Goal: Information Seeking & Learning: Learn about a topic

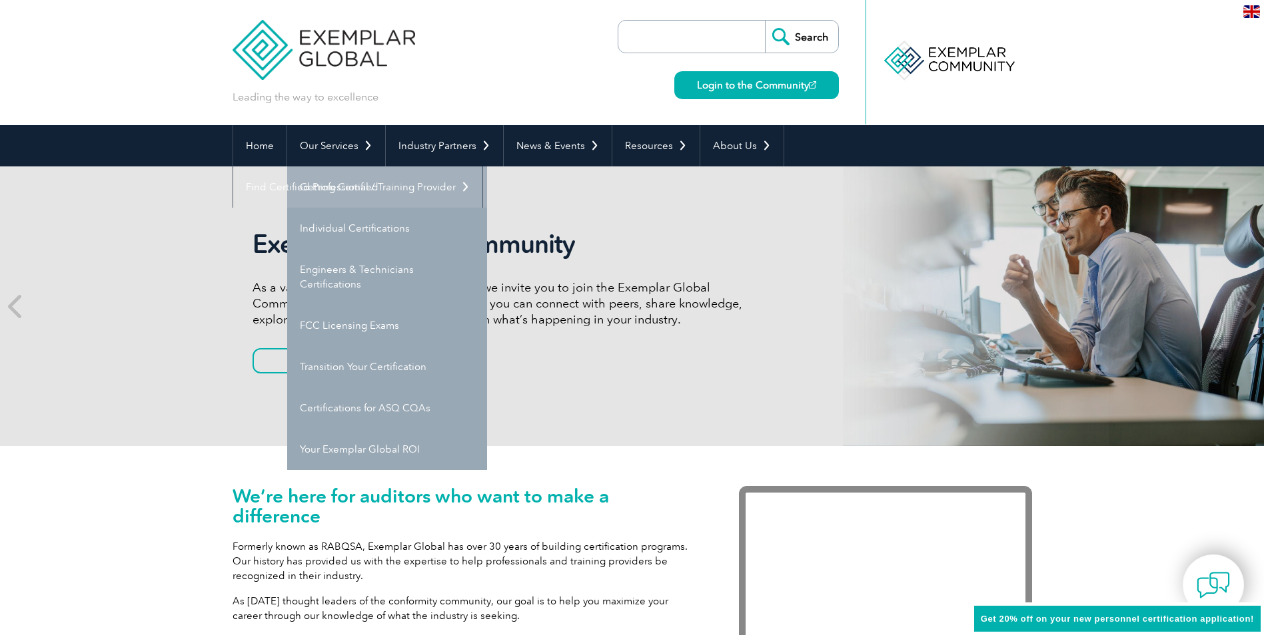
click at [329, 190] on link "Getting Certified" at bounding box center [387, 187] width 200 height 41
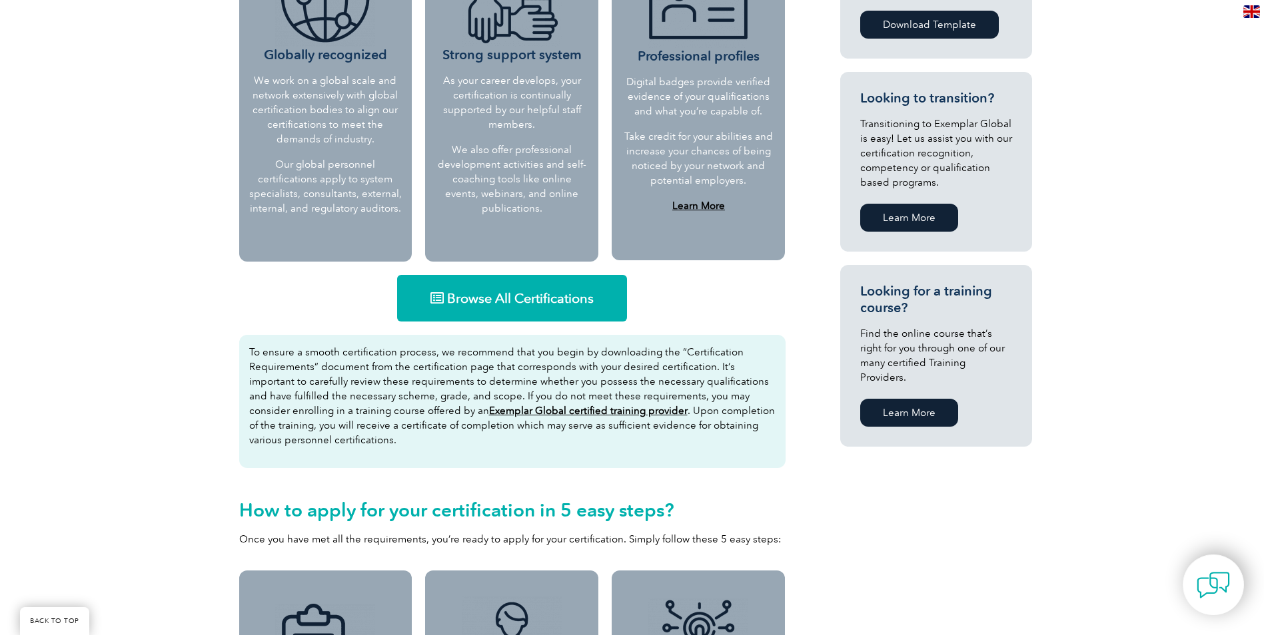
scroll to position [799, 0]
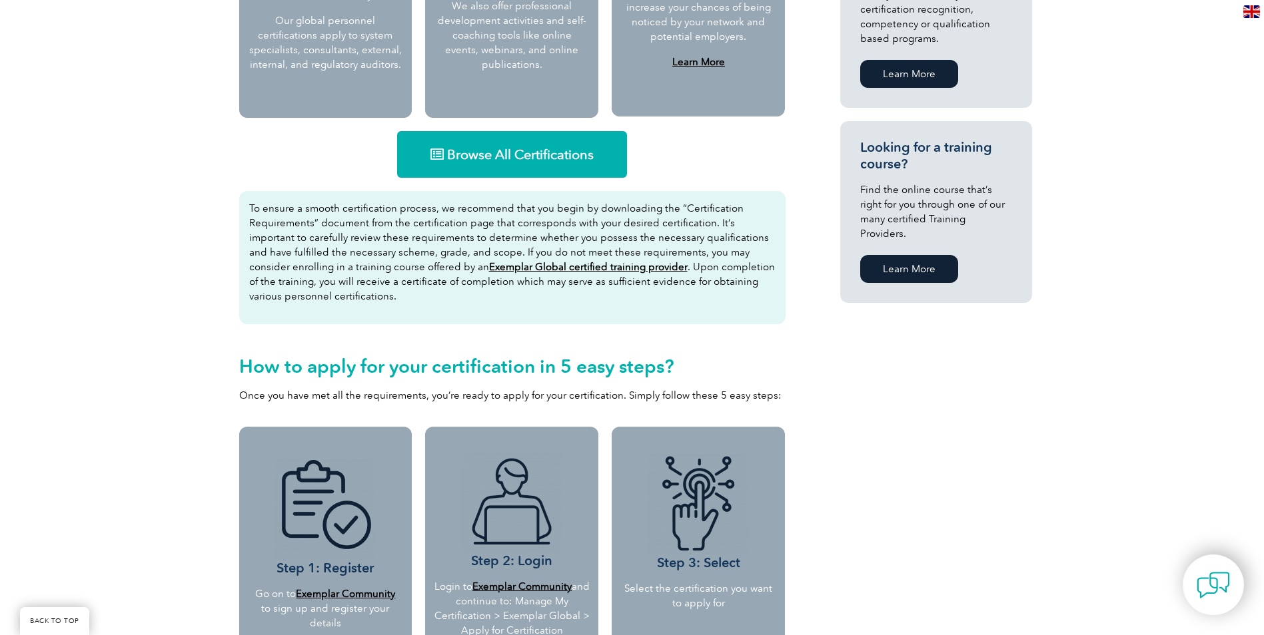
click at [517, 181] on div "Browse All Certifications To ensure a smooth certification process, we recommen…" at bounding box center [511, 273] width 559 height 296
click at [503, 159] on span "Browse All Certifications" at bounding box center [520, 154] width 147 height 13
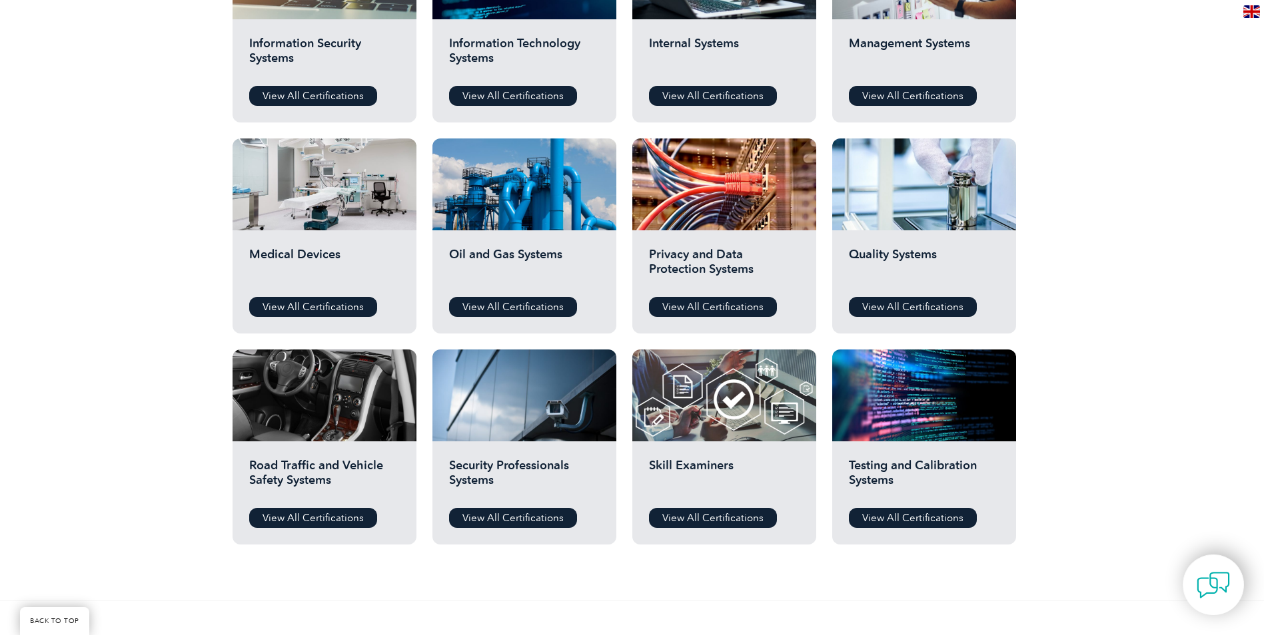
scroll to position [799, 0]
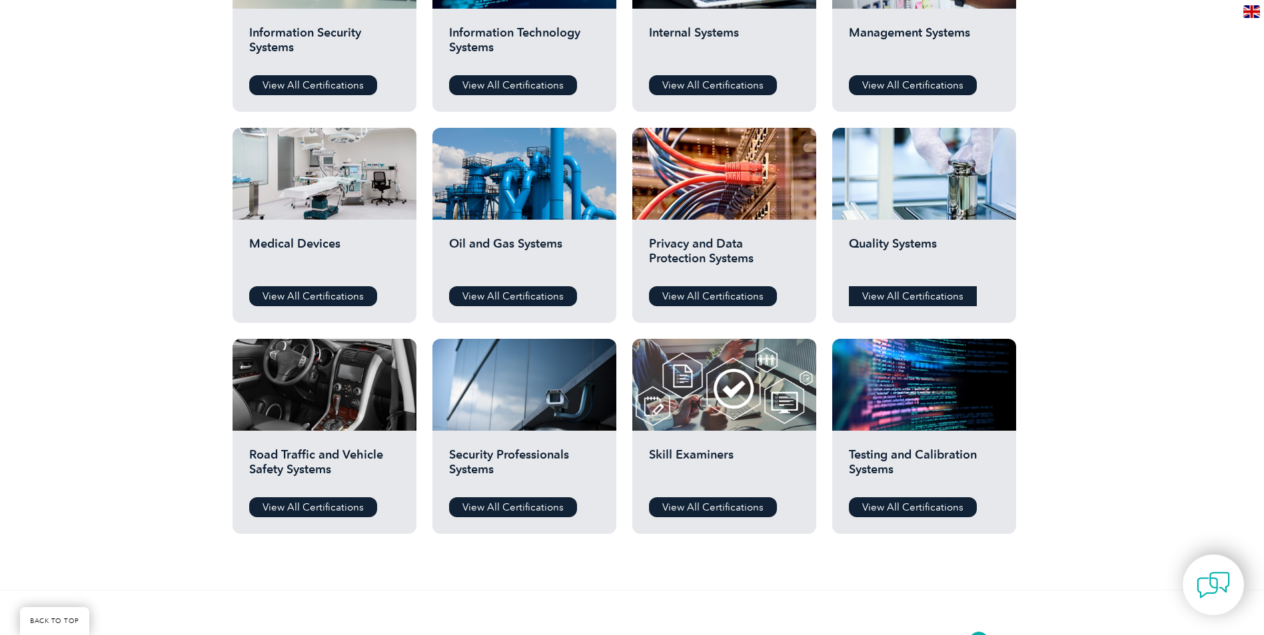
click at [917, 296] on link "View All Certifications" at bounding box center [913, 296] width 128 height 20
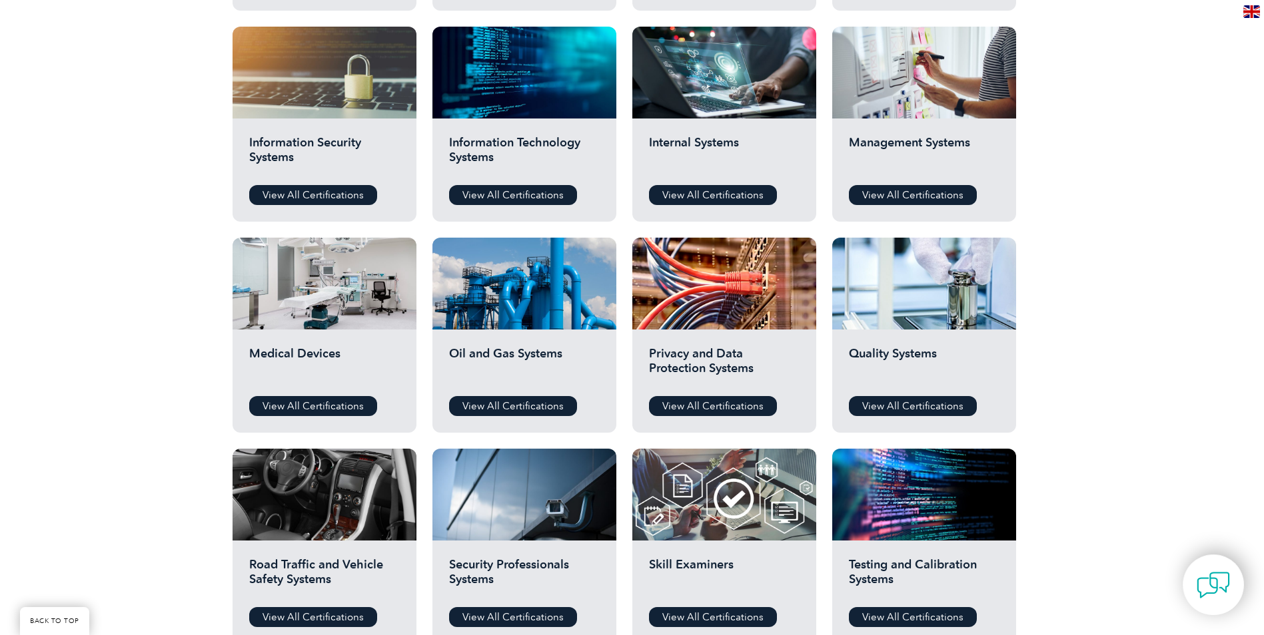
scroll to position [666, 0]
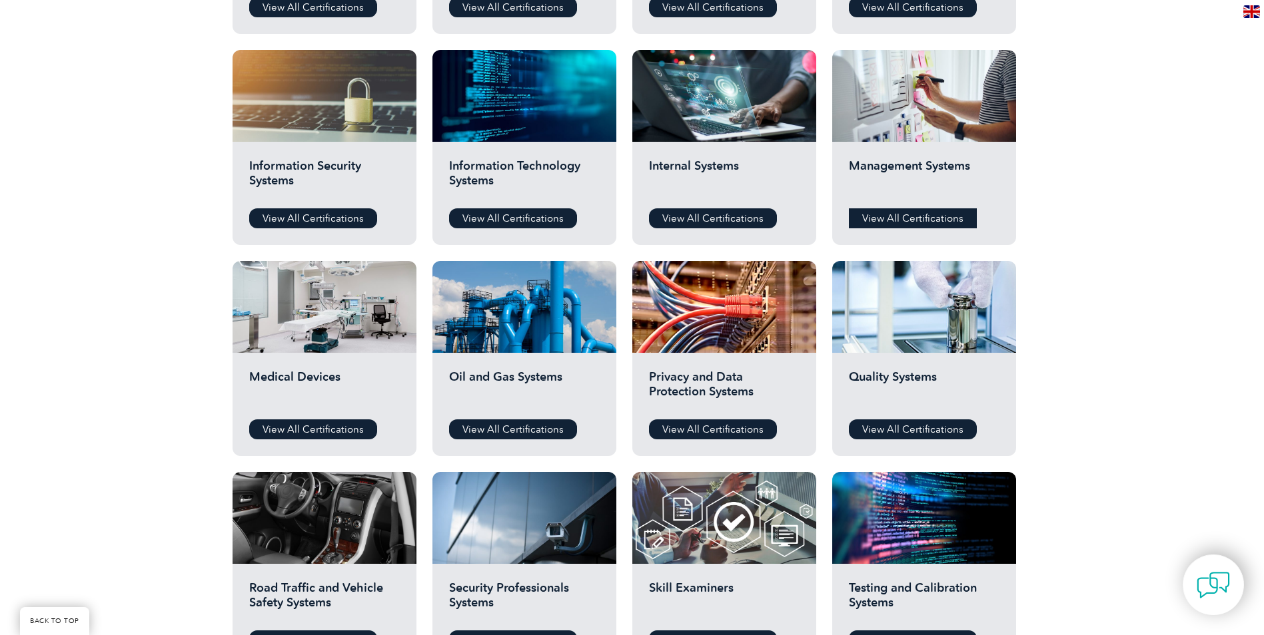
click at [919, 212] on link "View All Certifications" at bounding box center [913, 218] width 128 height 20
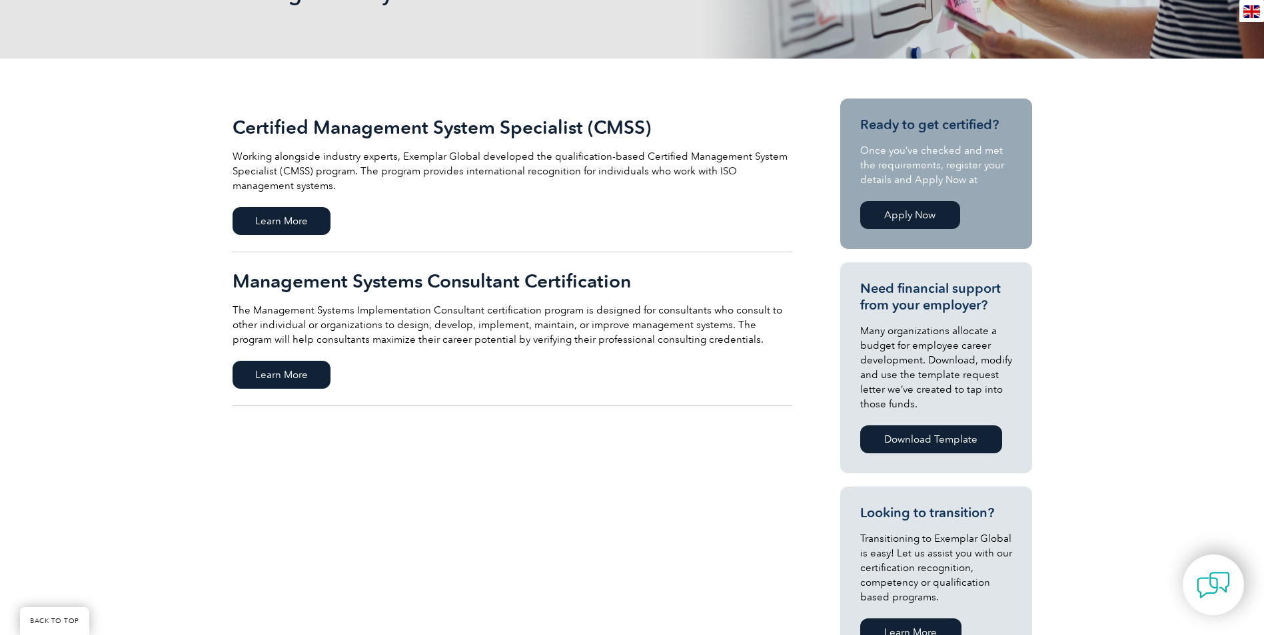
scroll to position [266, 0]
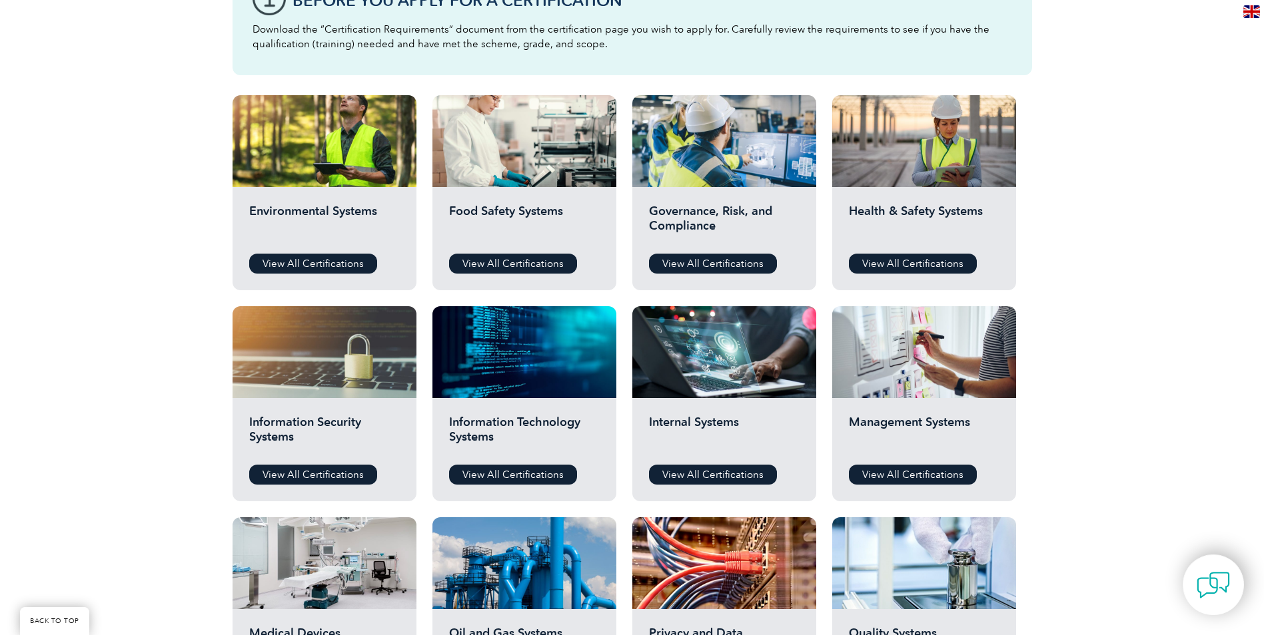
scroll to position [396, 0]
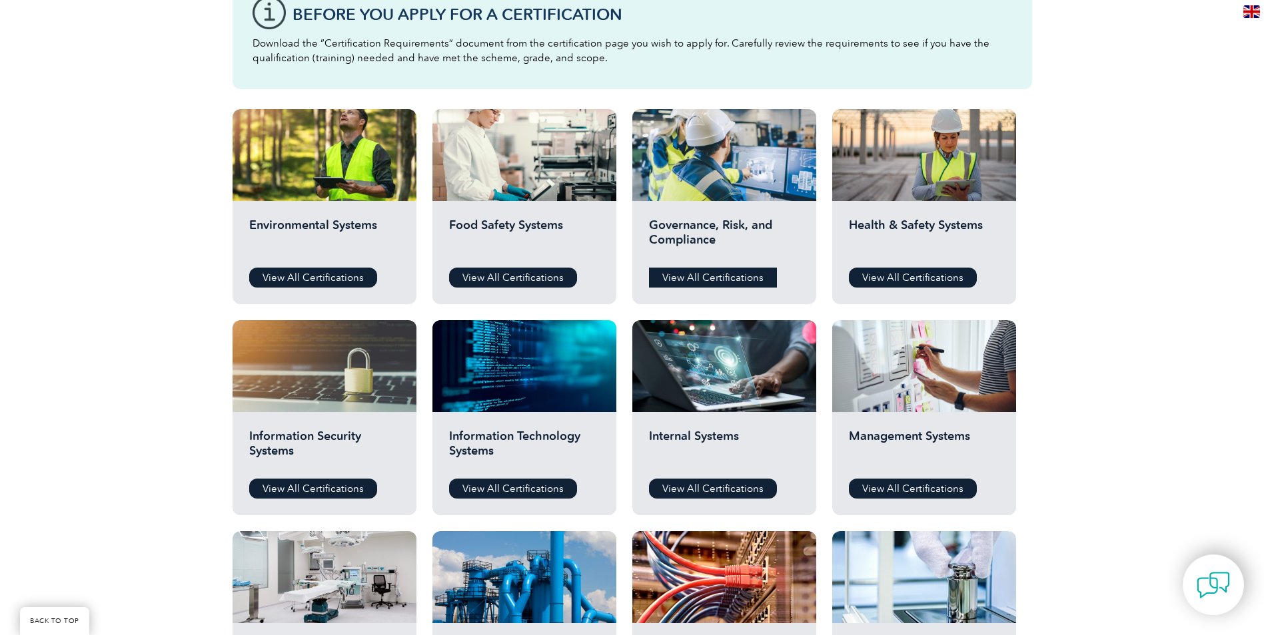
click at [693, 280] on link "View All Certifications" at bounding box center [713, 278] width 128 height 20
click at [946, 273] on link "View All Certifications" at bounding box center [913, 278] width 128 height 20
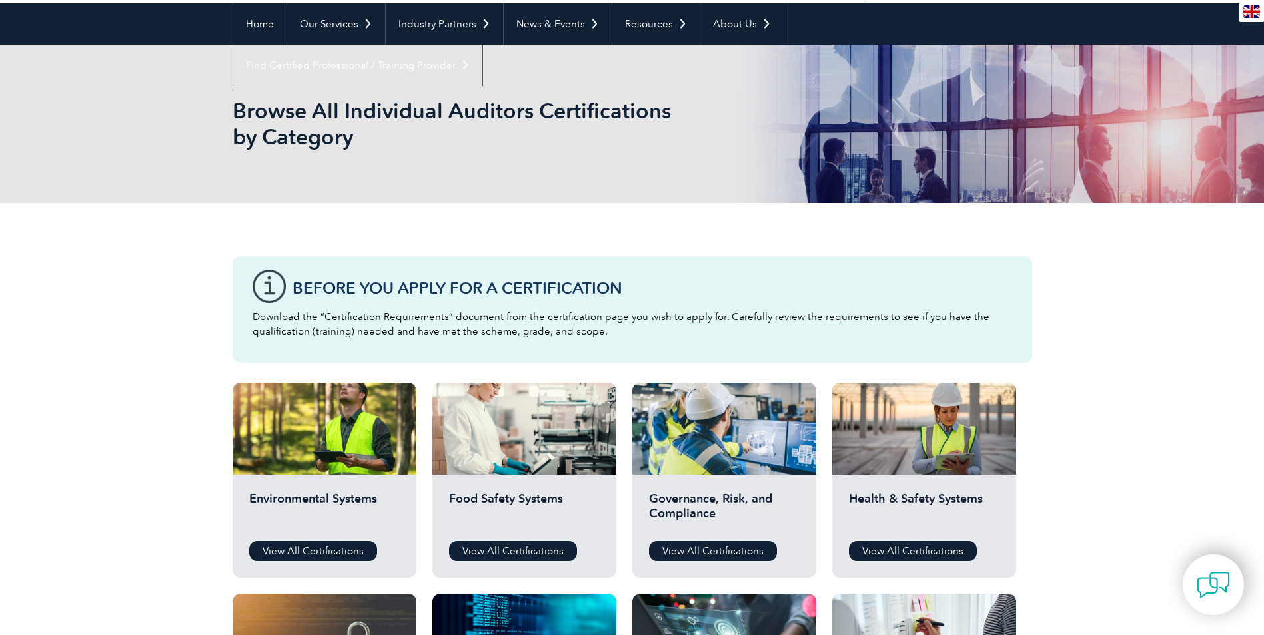
scroll to position [0, 0]
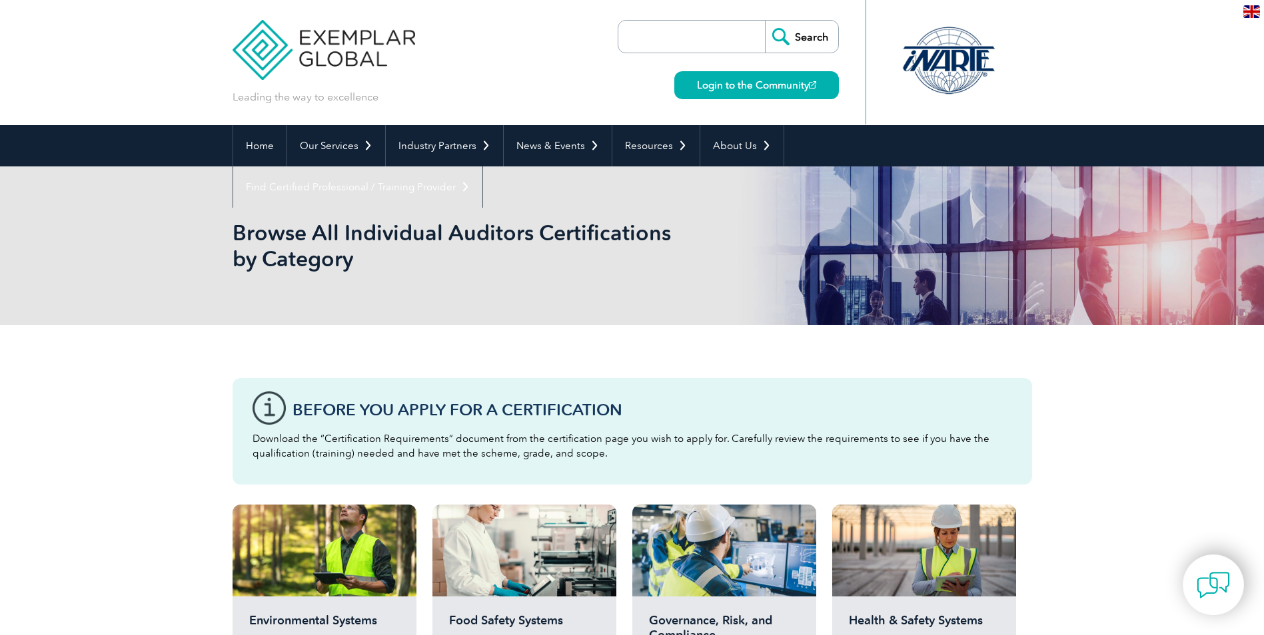
click at [711, 37] on input "search" at bounding box center [695, 37] width 140 height 32
type input "iatf"
click at [765, 21] on input "Search" at bounding box center [801, 37] width 73 height 32
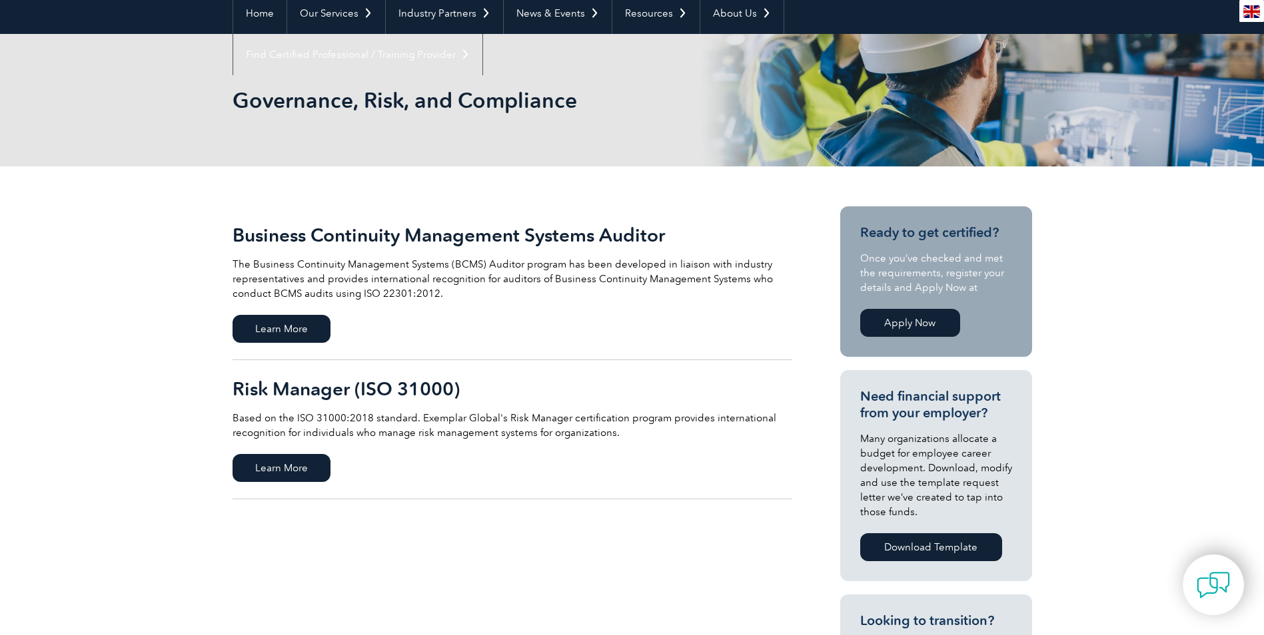
scroll to position [133, 0]
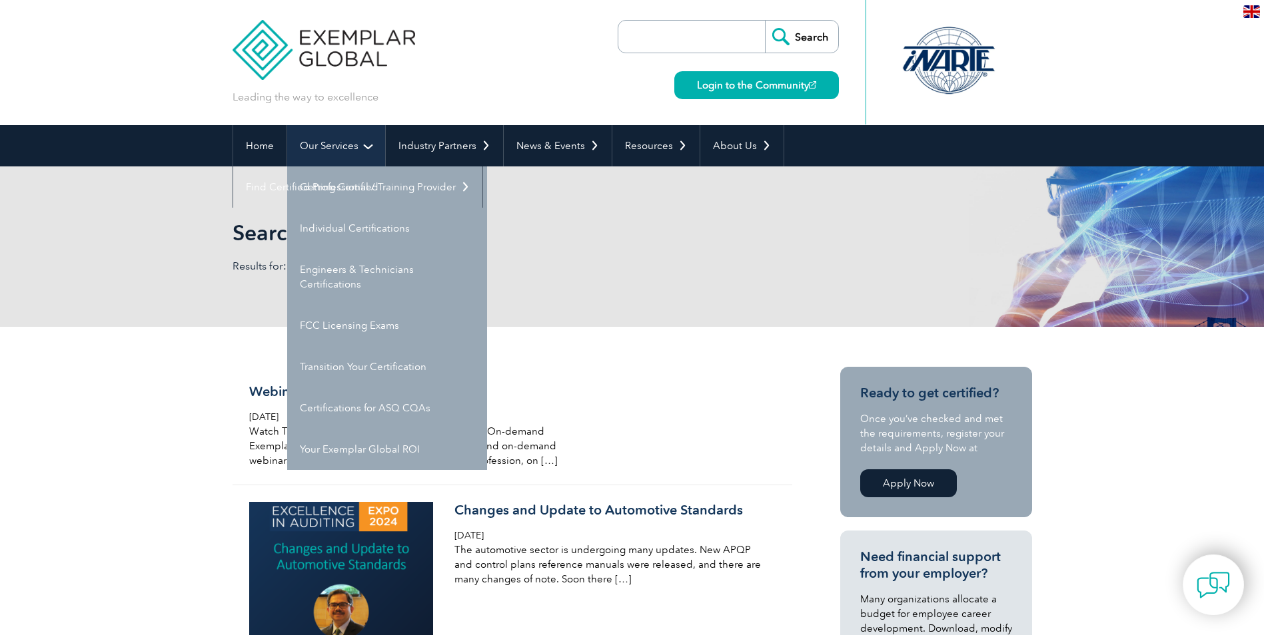
click at [381, 146] on link "Our Services" at bounding box center [336, 145] width 98 height 41
